Goal: Information Seeking & Learning: Learn about a topic

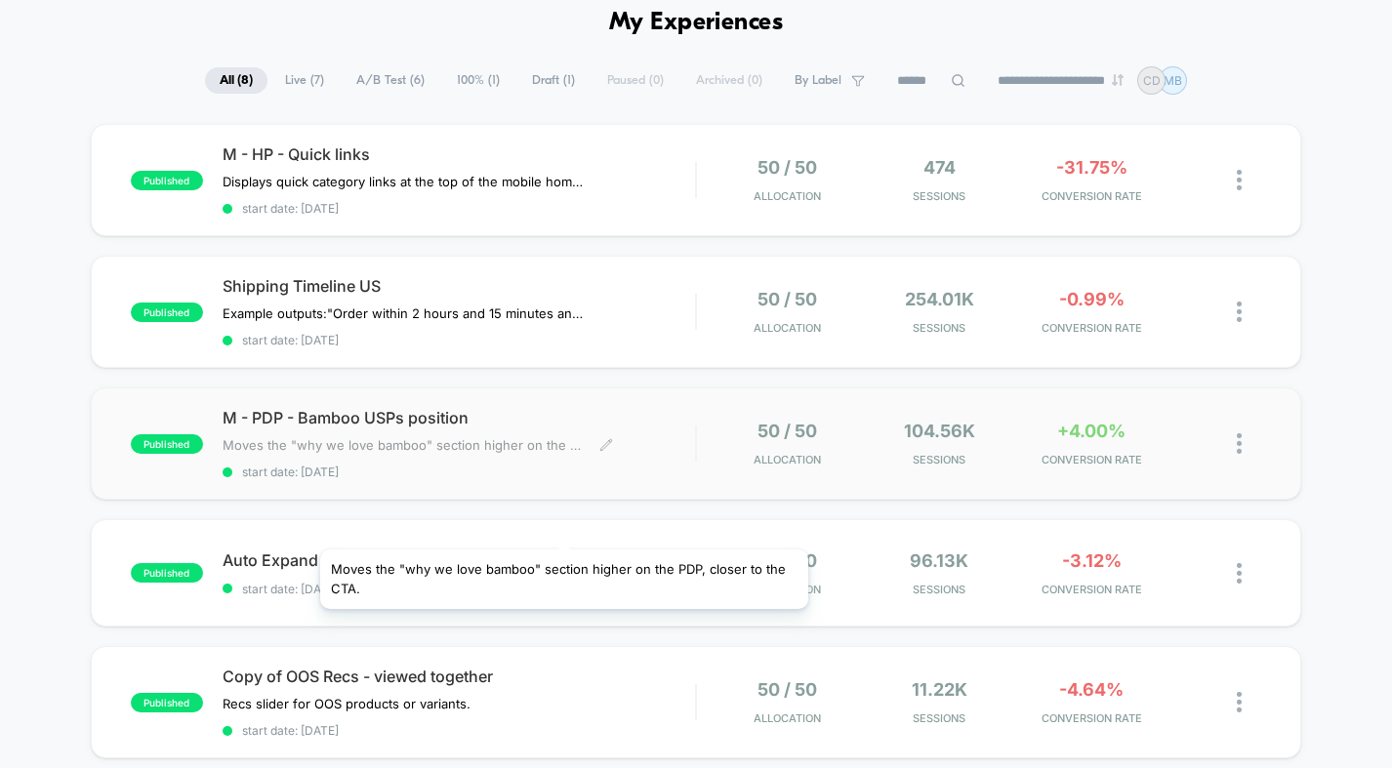
scroll to position [92, 0]
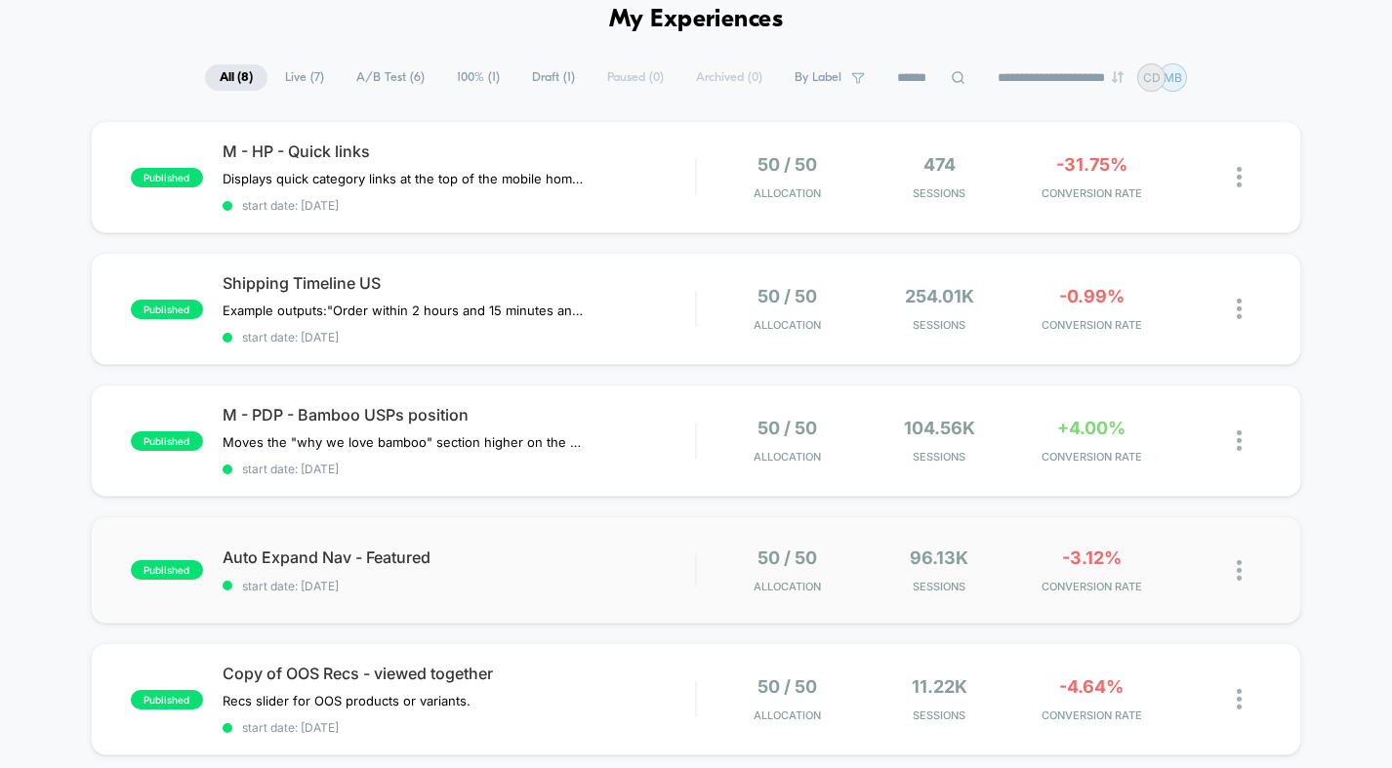
click at [1216, 530] on div "published Auto Expand Nav - Featured start date: [DATE] 50 / 50 Allocation 96.1…" at bounding box center [696, 569] width 1211 height 107
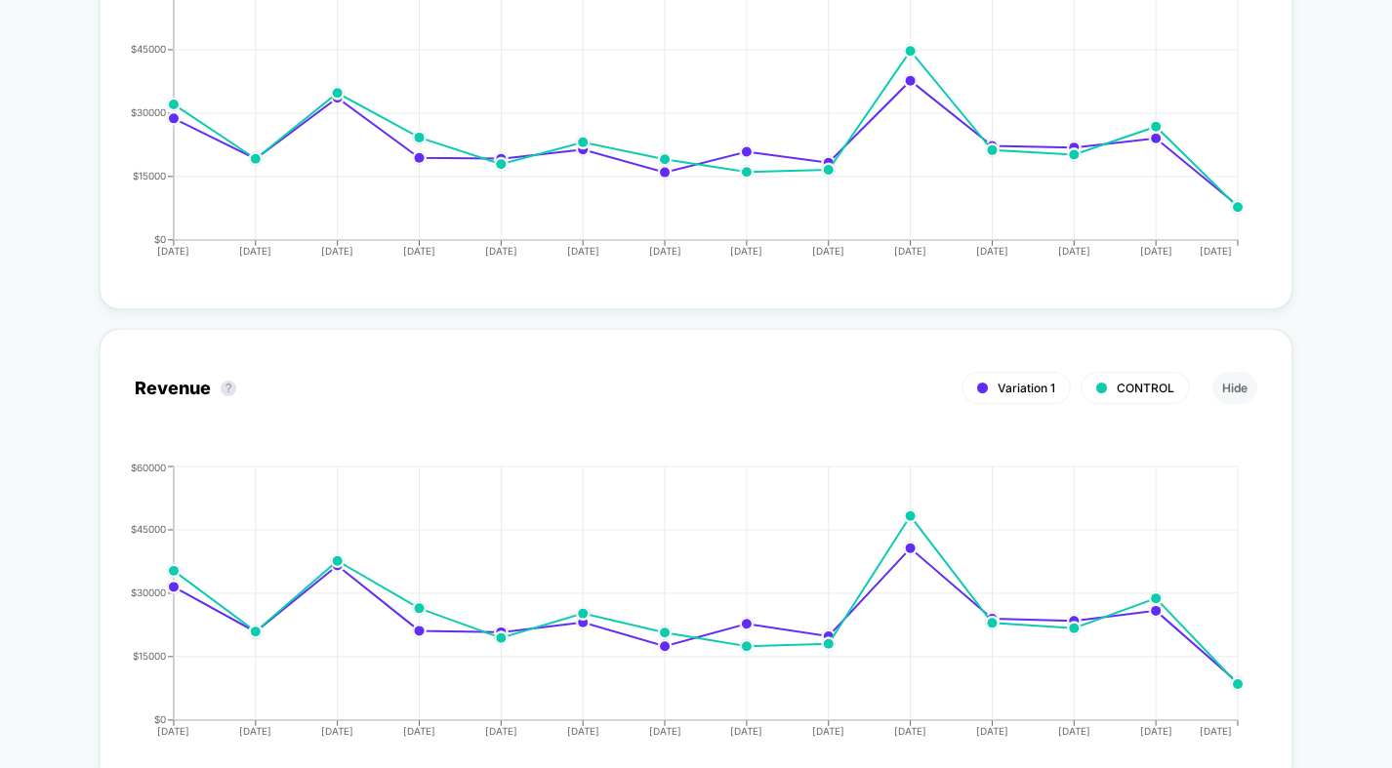
scroll to position [2796, 0]
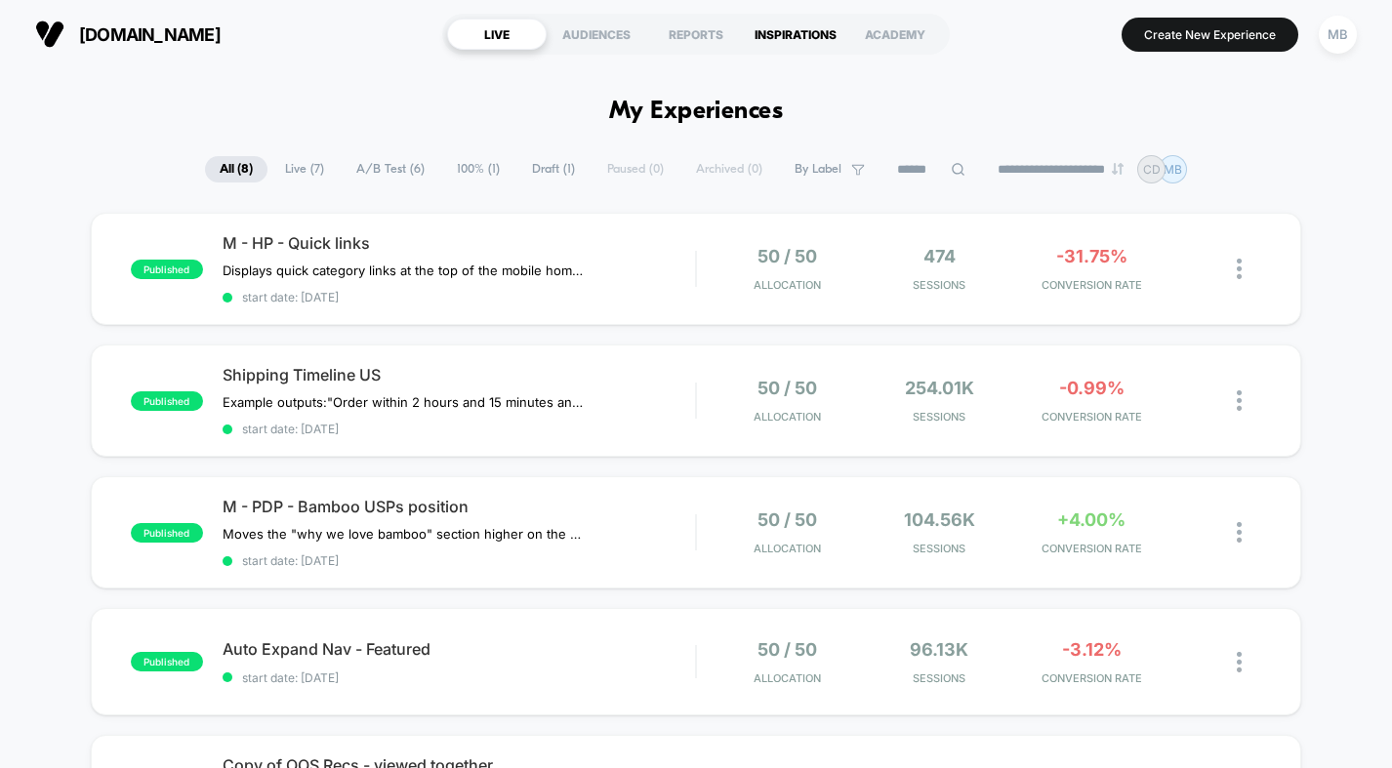
click at [770, 32] on div "INSPIRATIONS" at bounding box center [796, 34] width 100 height 31
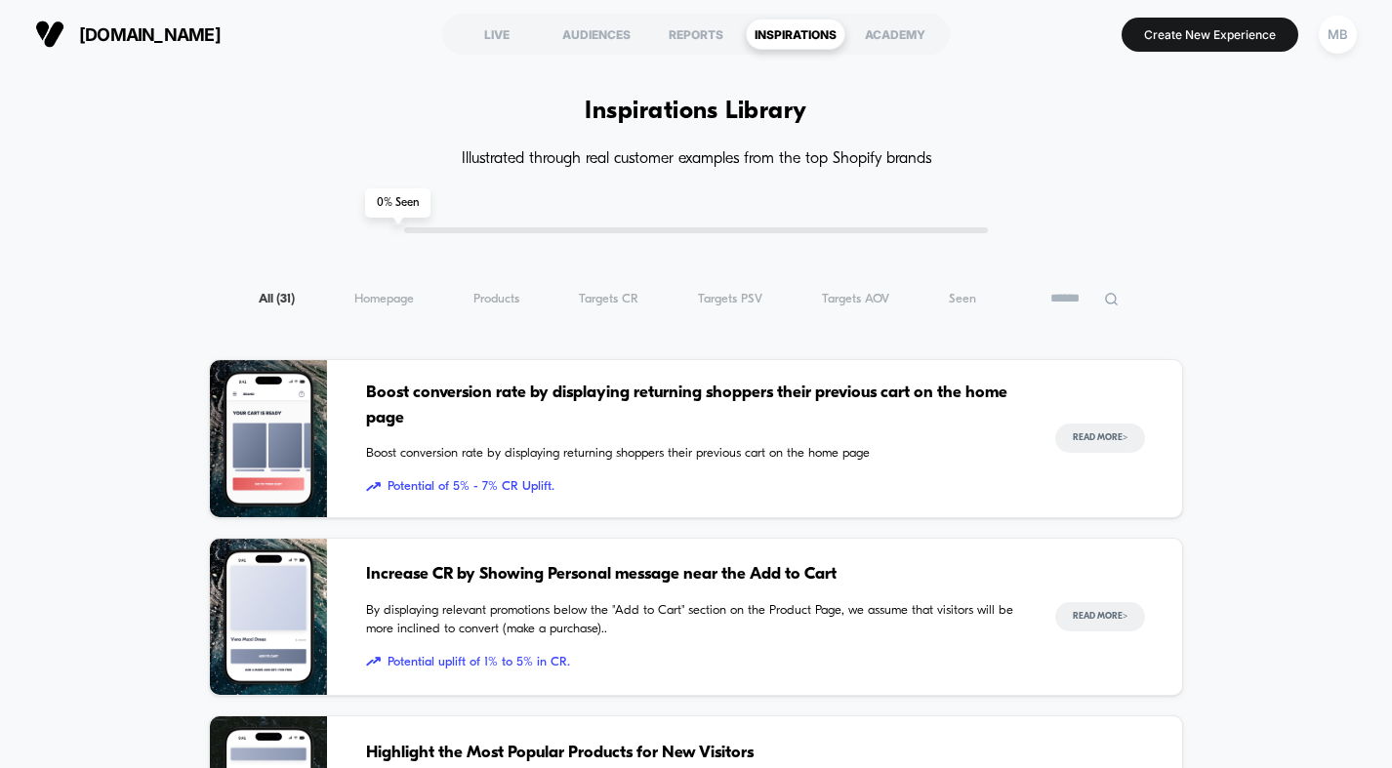
click at [1110, 300] on icon at bounding box center [1111, 299] width 15 height 15
type input "**********"
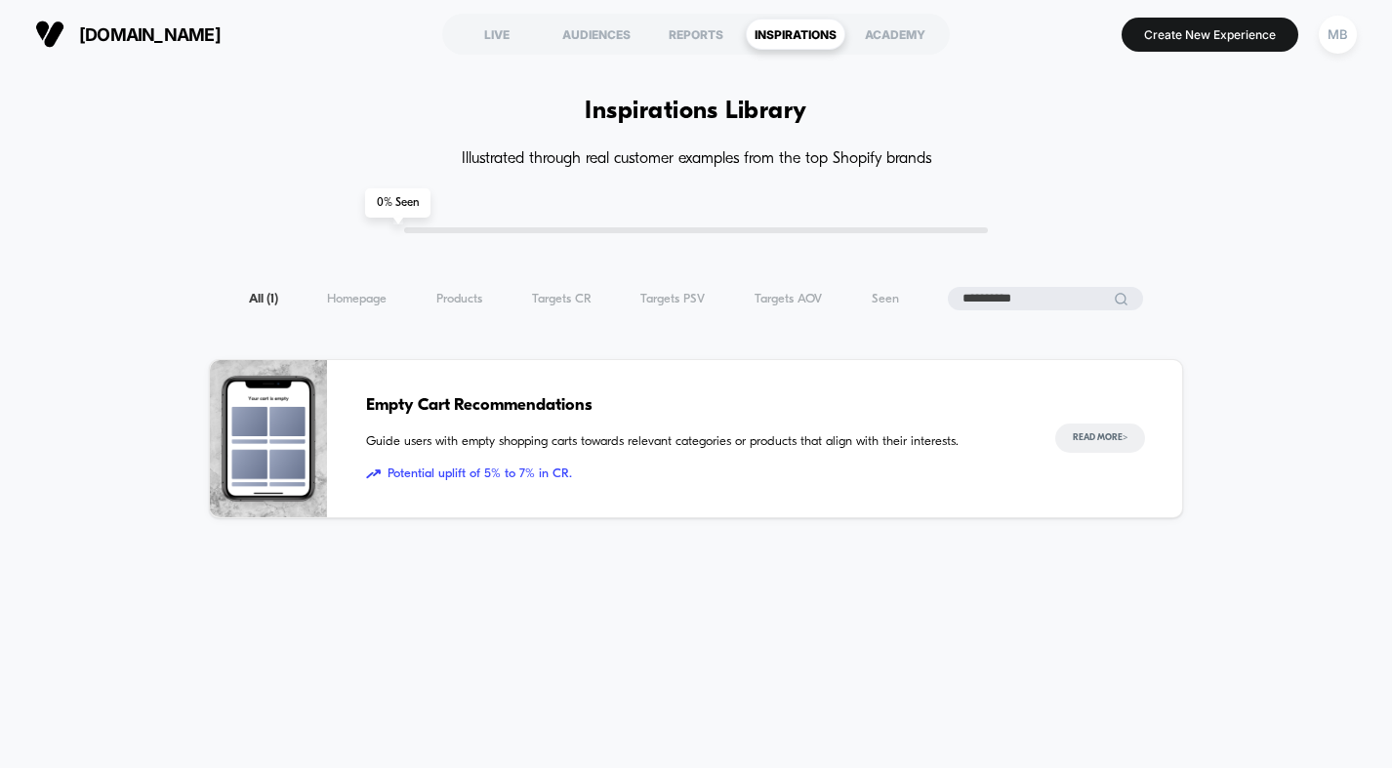
click at [786, 406] on span "Empty Cart Recommendations" at bounding box center [691, 405] width 650 height 25
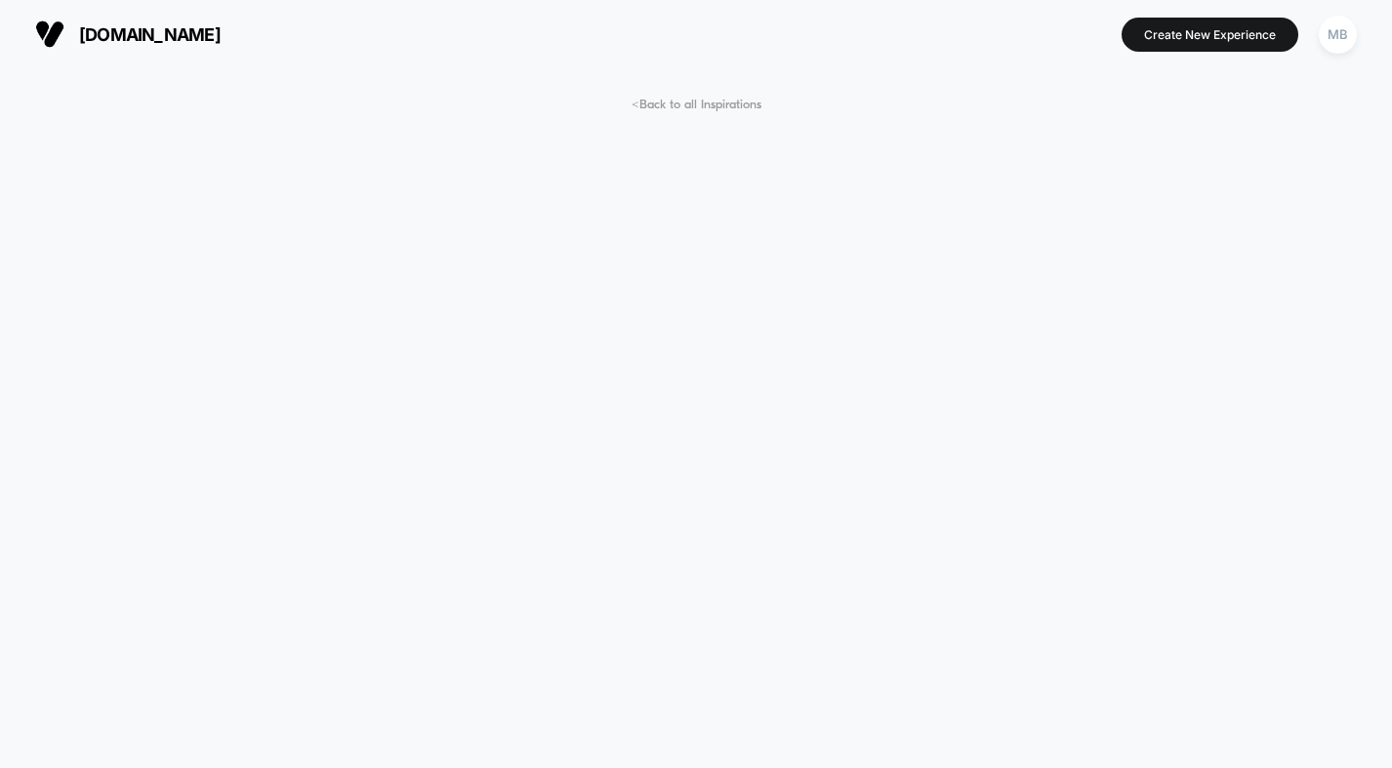
drag, startPoint x: 1254, startPoint y: 112, endPoint x: 1343, endPoint y: 60, distance: 103.3
click at [1343, 61] on div "[DOMAIN_NAME] Create New Experience MB" at bounding box center [696, 34] width 1392 height 68
click at [723, 110] on span "< Back to all Inspirations" at bounding box center [697, 105] width 130 height 15
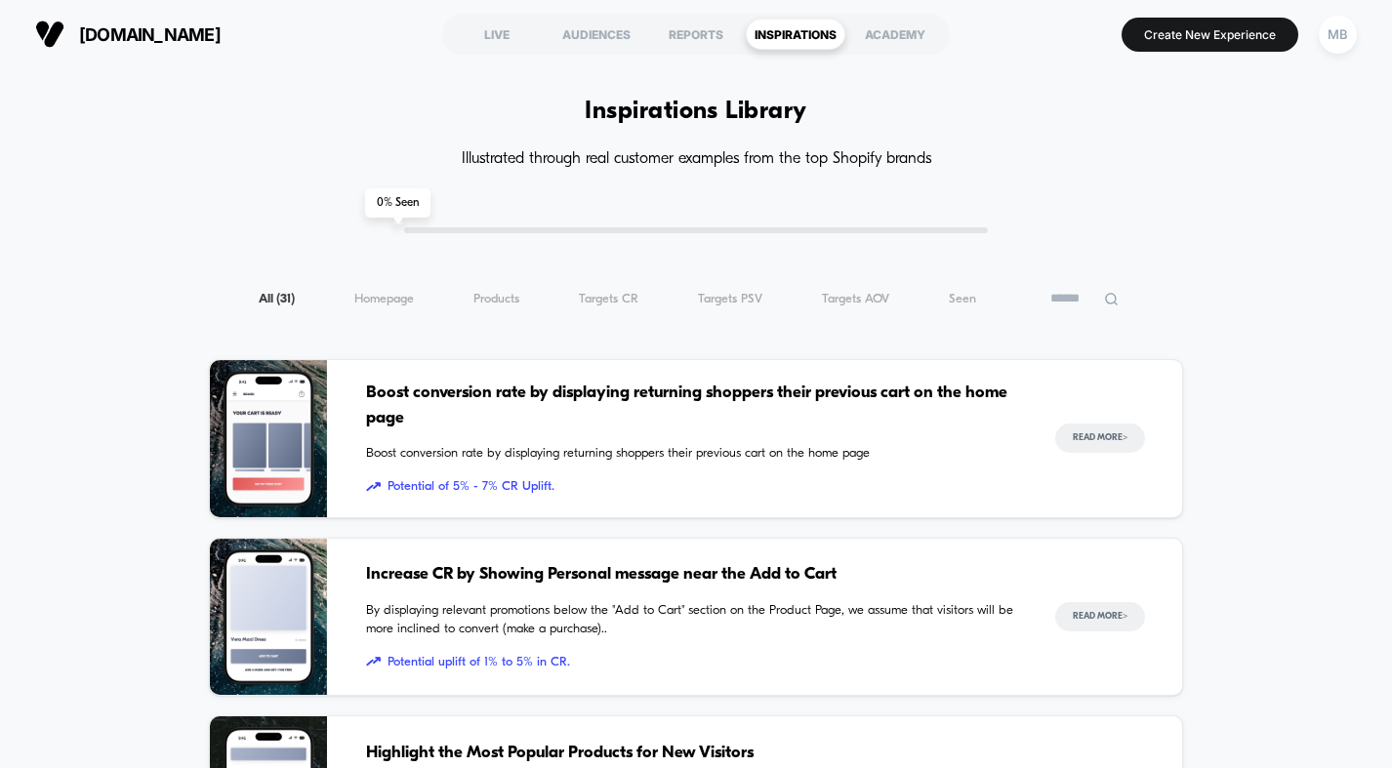
click at [1116, 308] on input at bounding box center [1085, 298] width 98 height 23
type input "******"
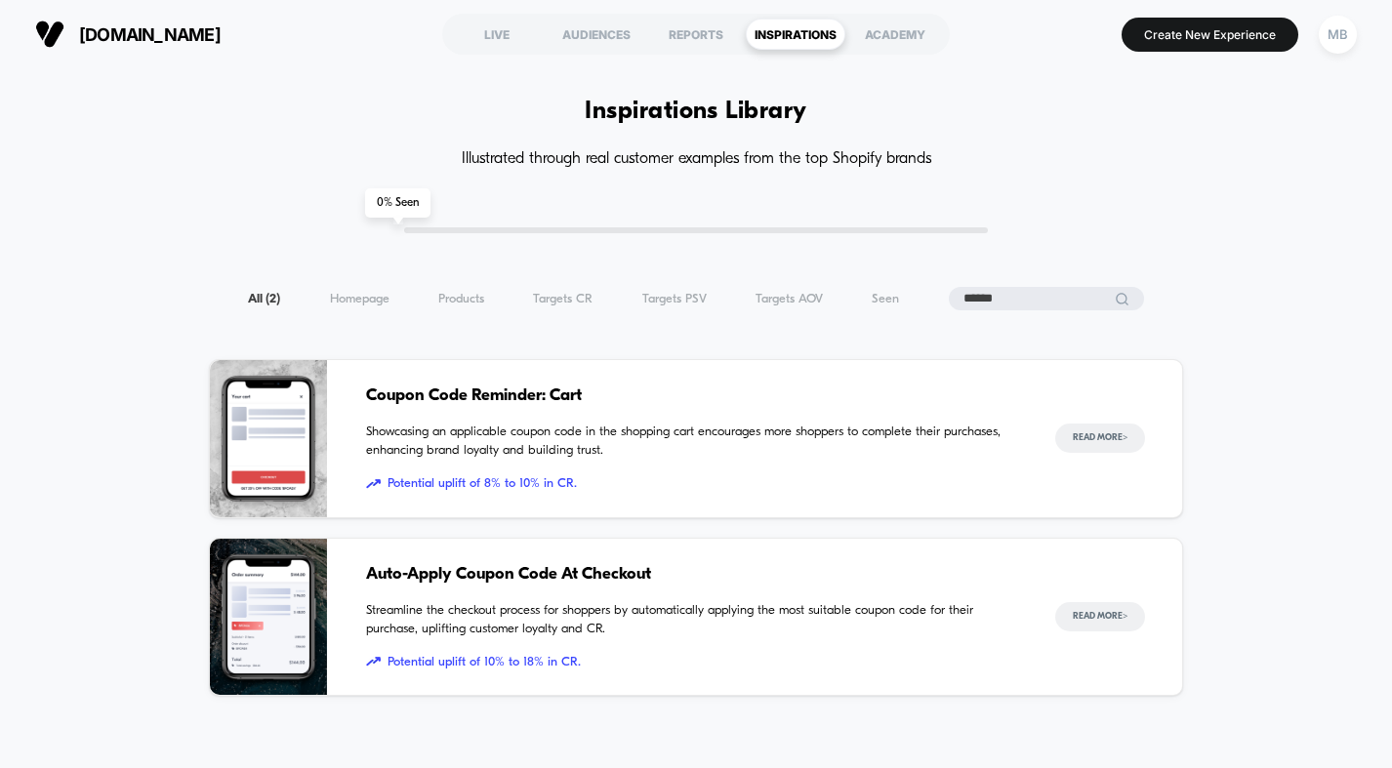
click at [715, 407] on span "Coupon Code Reminder: Cart" at bounding box center [691, 396] width 650 height 25
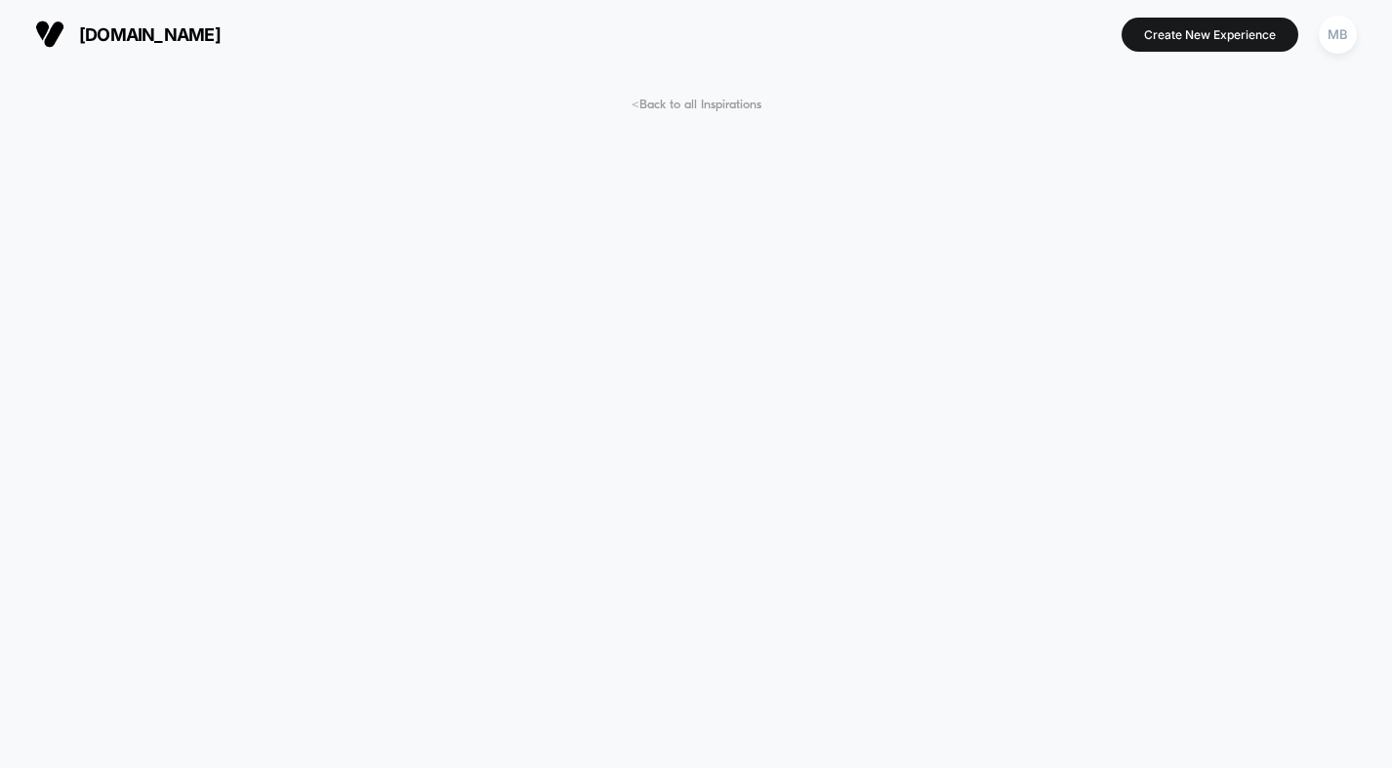
click at [696, 98] on span "< Back to all Inspirations" at bounding box center [697, 105] width 130 height 15
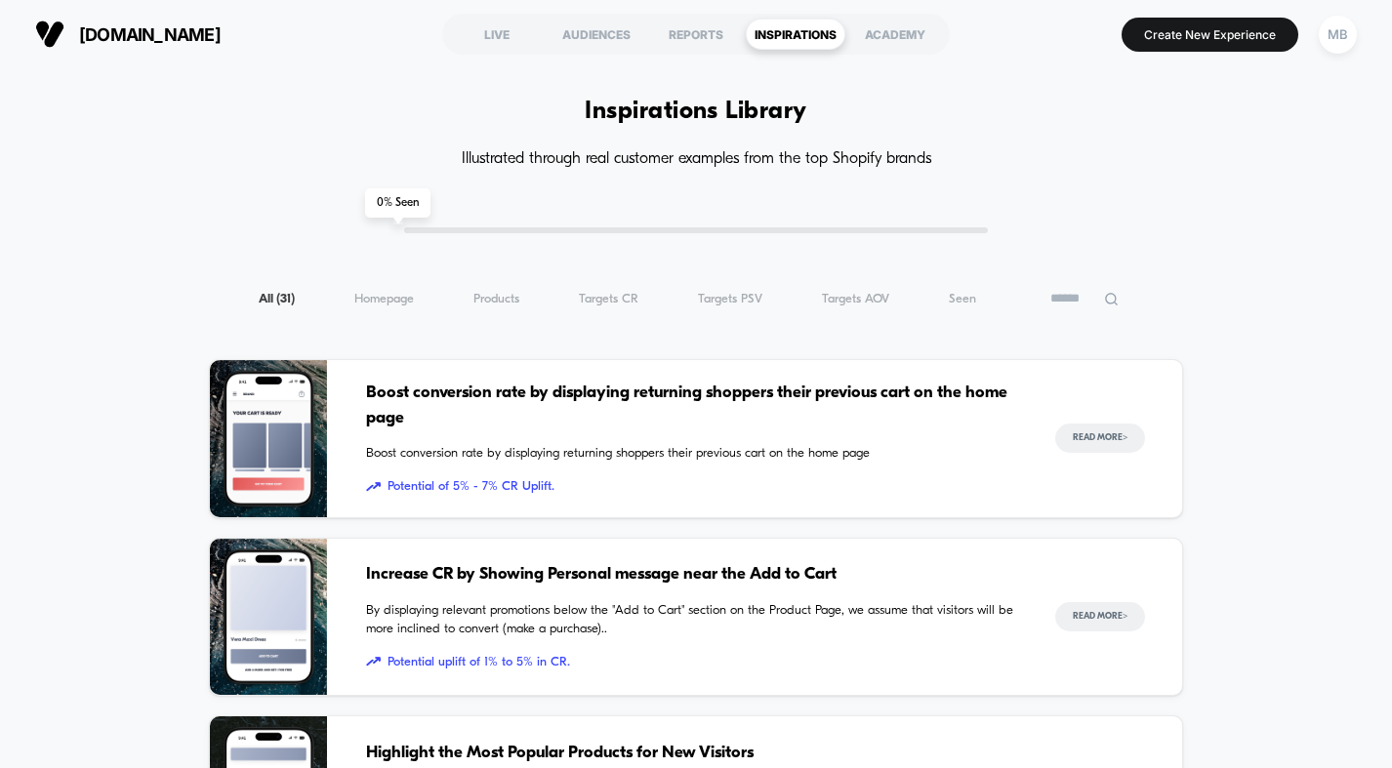
click at [1123, 299] on input at bounding box center [1085, 298] width 98 height 23
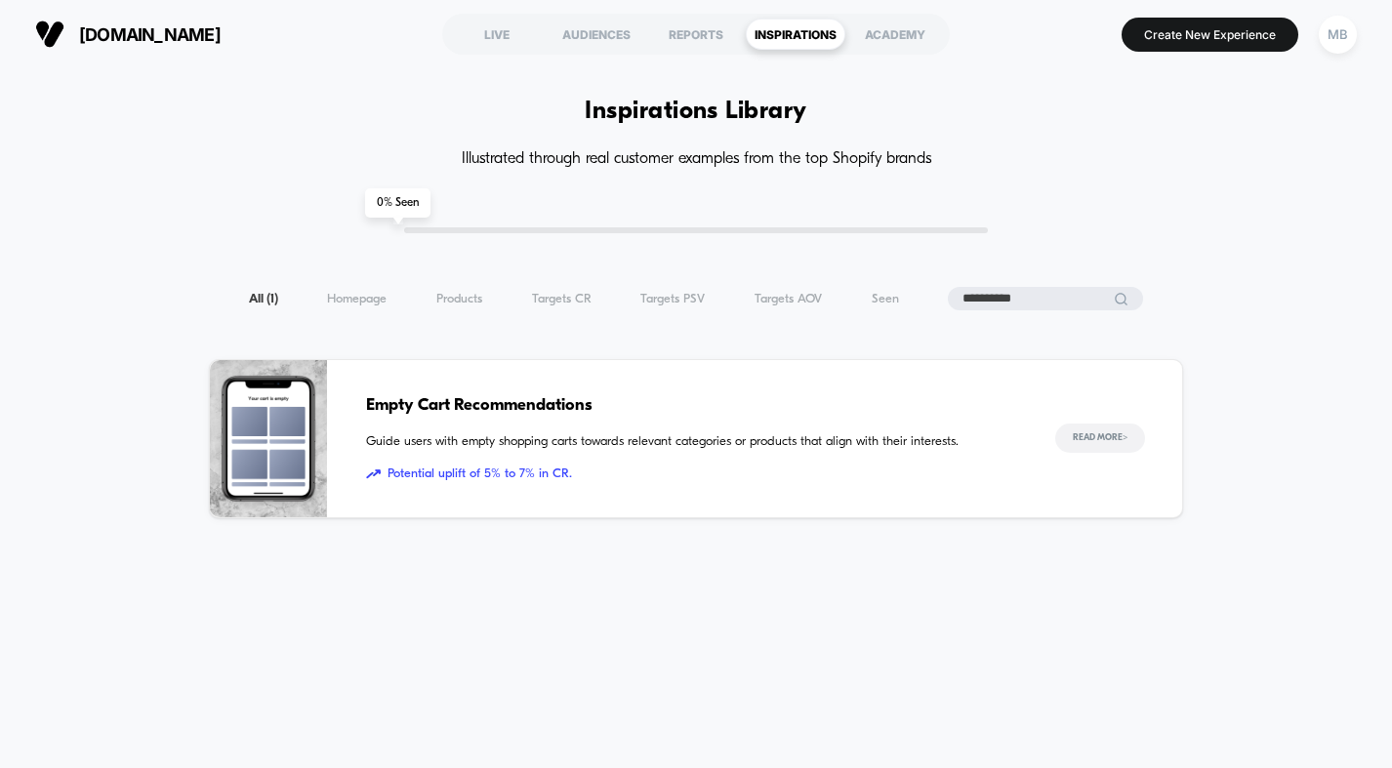
type input "**********"
click at [1086, 447] on button "Read More >" at bounding box center [1100, 438] width 90 height 29
